Goal: Task Accomplishment & Management: Use online tool/utility

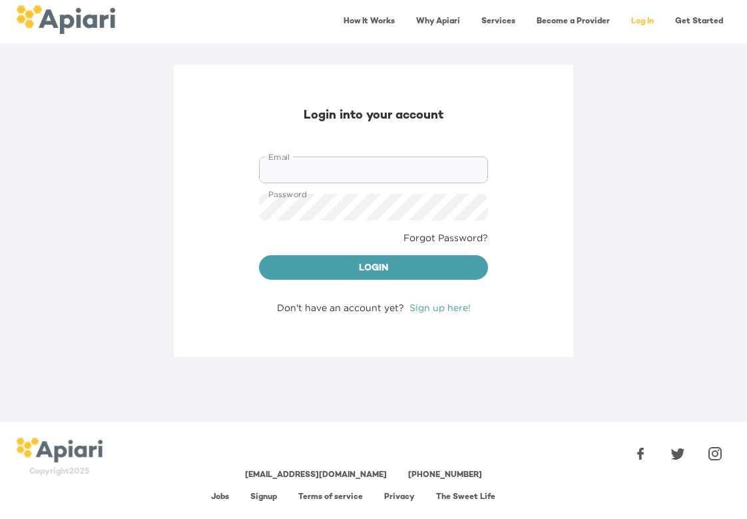
click at [356, 171] on input "Email" at bounding box center [373, 169] width 229 height 27
type input "**********"
click at [447, 267] on span "Login" at bounding box center [374, 268] width 208 height 17
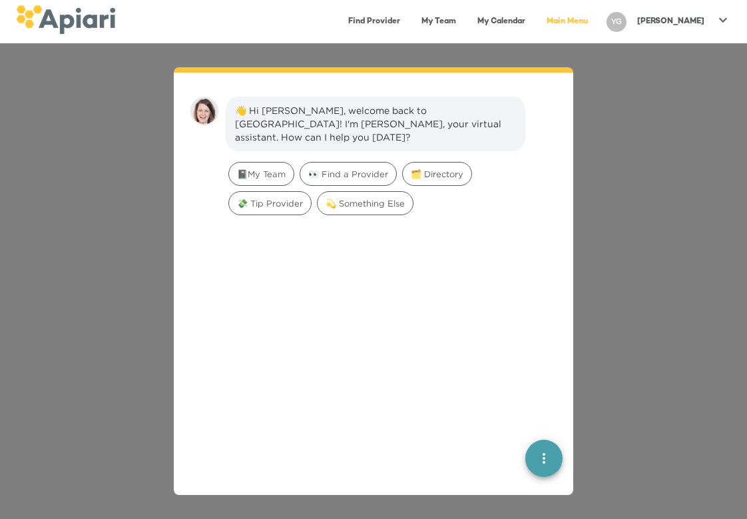
scroll to position [19, 0]
